Goal: Transaction & Acquisition: Purchase product/service

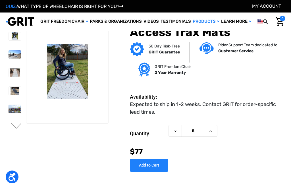
scroll to position [15, 0]
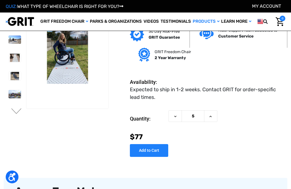
click at [9, 57] on img at bounding box center [15, 58] width 13 height 8
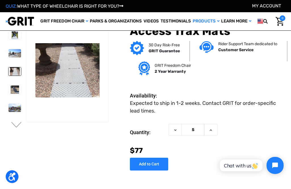
scroll to position [0, 0]
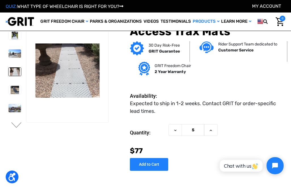
click at [9, 92] on img at bounding box center [15, 90] width 13 height 8
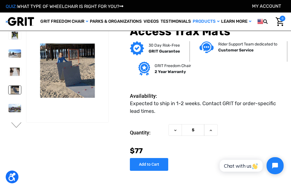
click at [9, 108] on img at bounding box center [15, 108] width 13 height 8
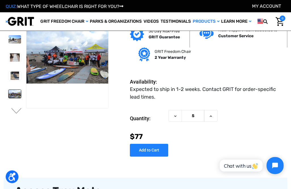
scroll to position [15, 0]
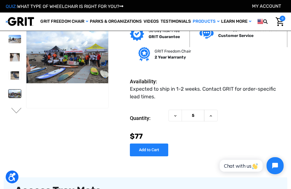
click at [210, 117] on icon at bounding box center [211, 116] width 5 height 5
click at [209, 115] on icon at bounding box center [211, 116] width 5 height 5
click at [210, 116] on use at bounding box center [211, 115] width 2 height 1
click at [209, 117] on icon at bounding box center [211, 116] width 5 height 5
click at [209, 116] on icon at bounding box center [211, 116] width 5 height 5
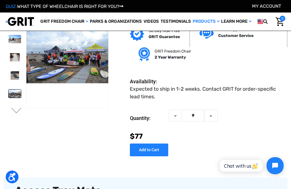
type input "10"
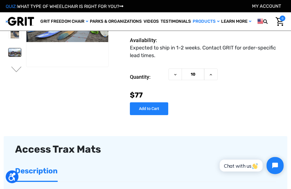
scroll to position [56, 0]
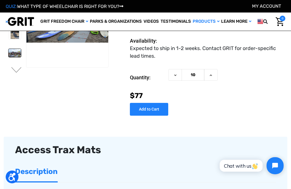
click at [148, 110] on input "Add to Cart" at bounding box center [149, 109] width 38 height 13
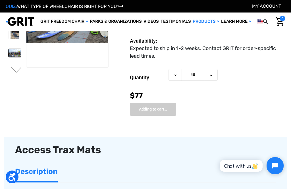
type input "Add to Cart"
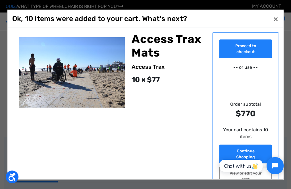
click at [276, 23] on button "Close ×" at bounding box center [275, 18] width 9 height 9
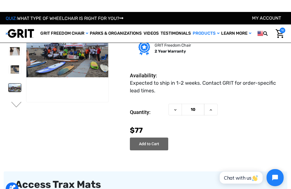
scroll to position [0, 0]
